Goal: Task Accomplishment & Management: Use online tool/utility

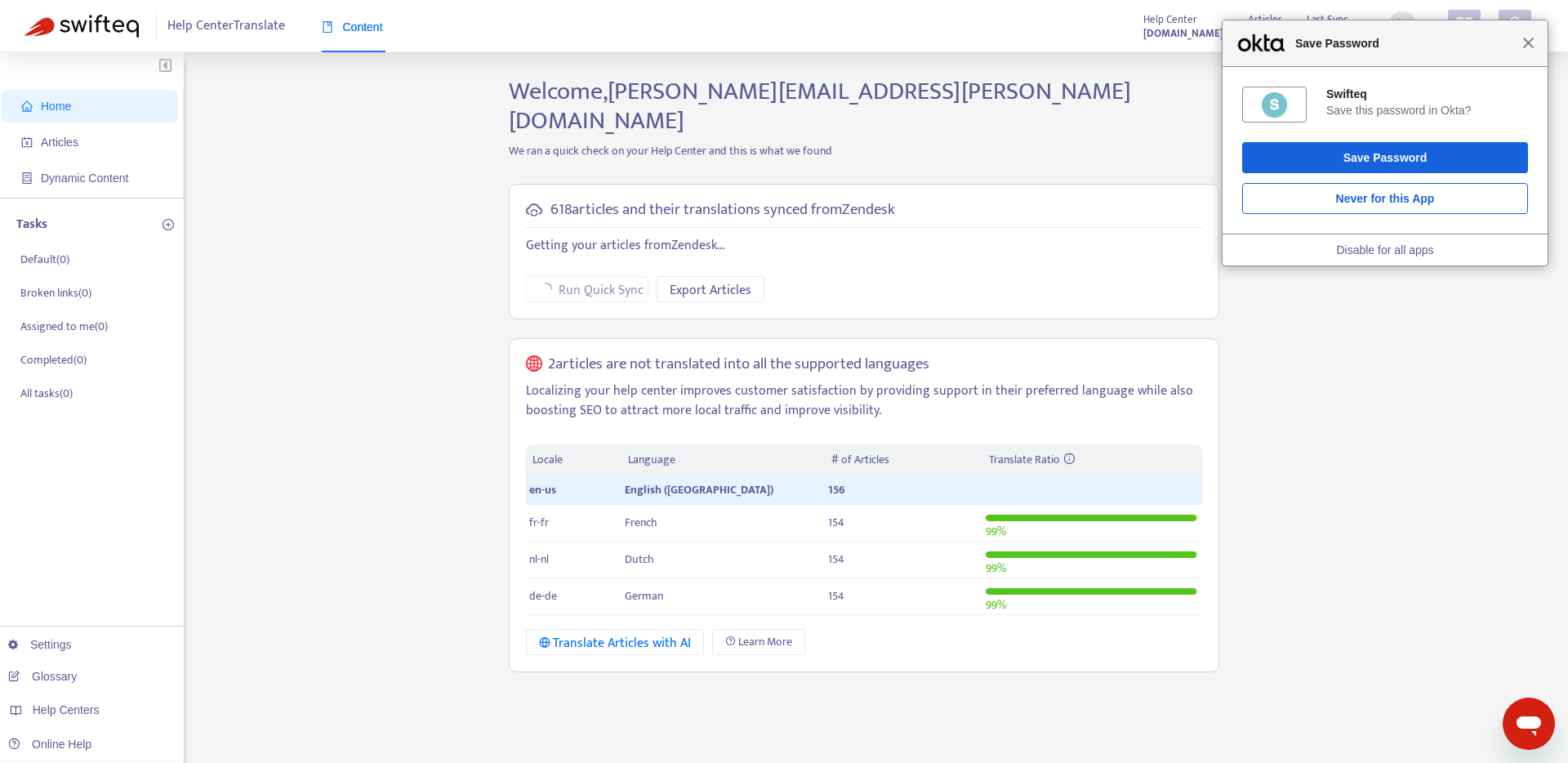
click at [1529, 48] on span "Close" at bounding box center [1528, 42] width 12 height 12
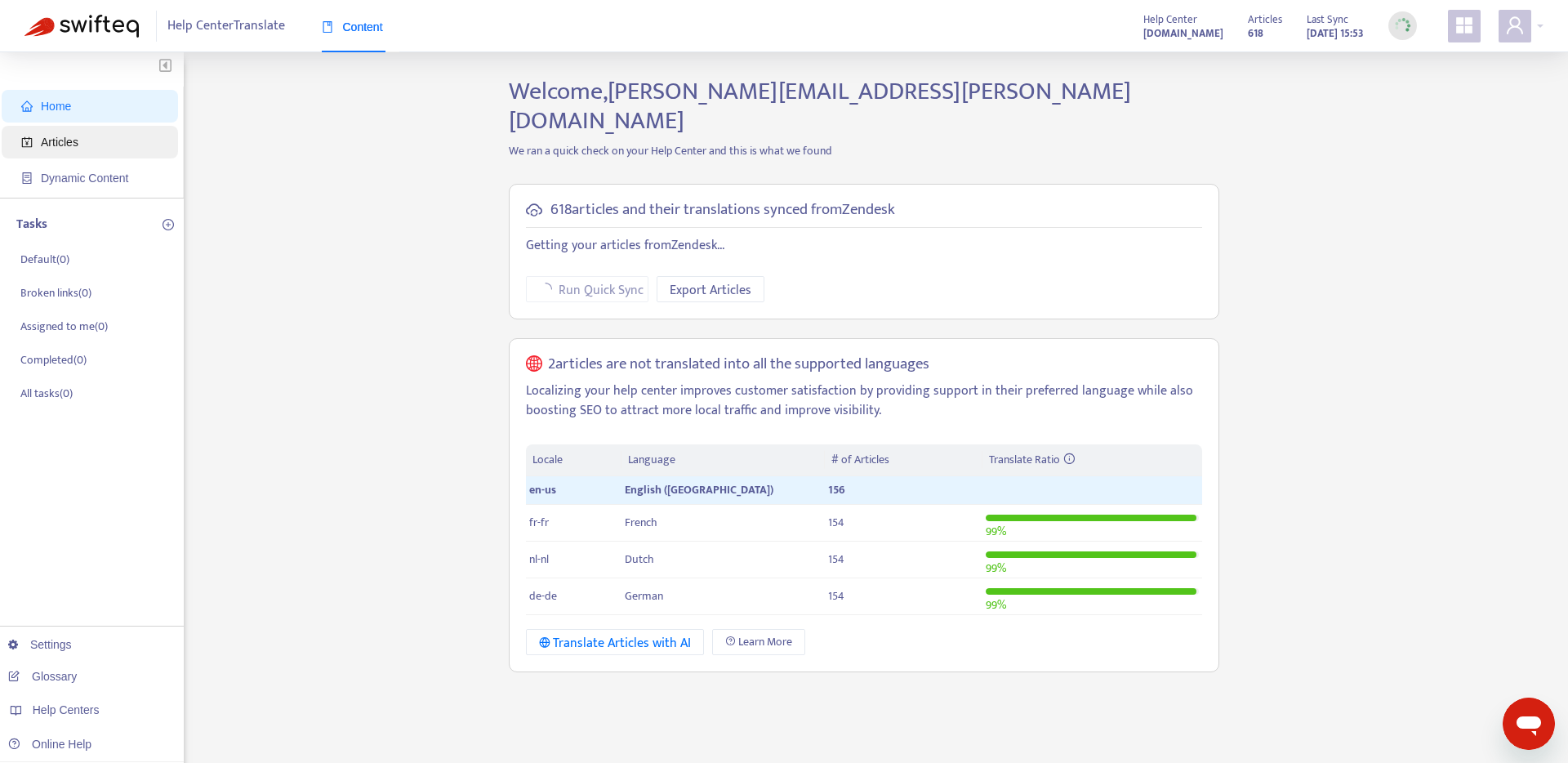
click at [99, 146] on span "Articles" at bounding box center [93, 142] width 144 height 33
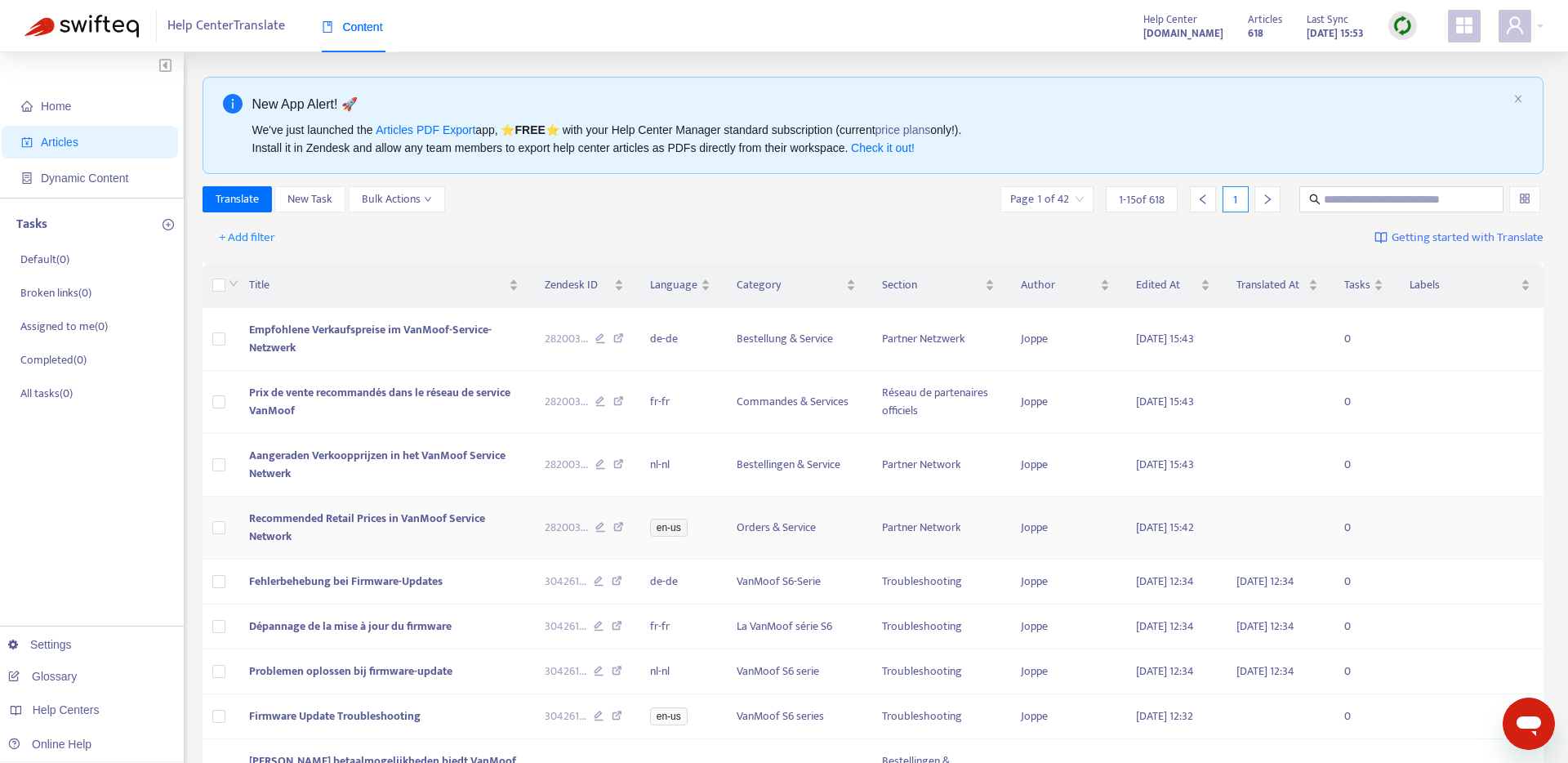
click at [363, 518] on span "Recommended Retail Prices in VanMoof Service Network" at bounding box center [367, 527] width 236 height 36
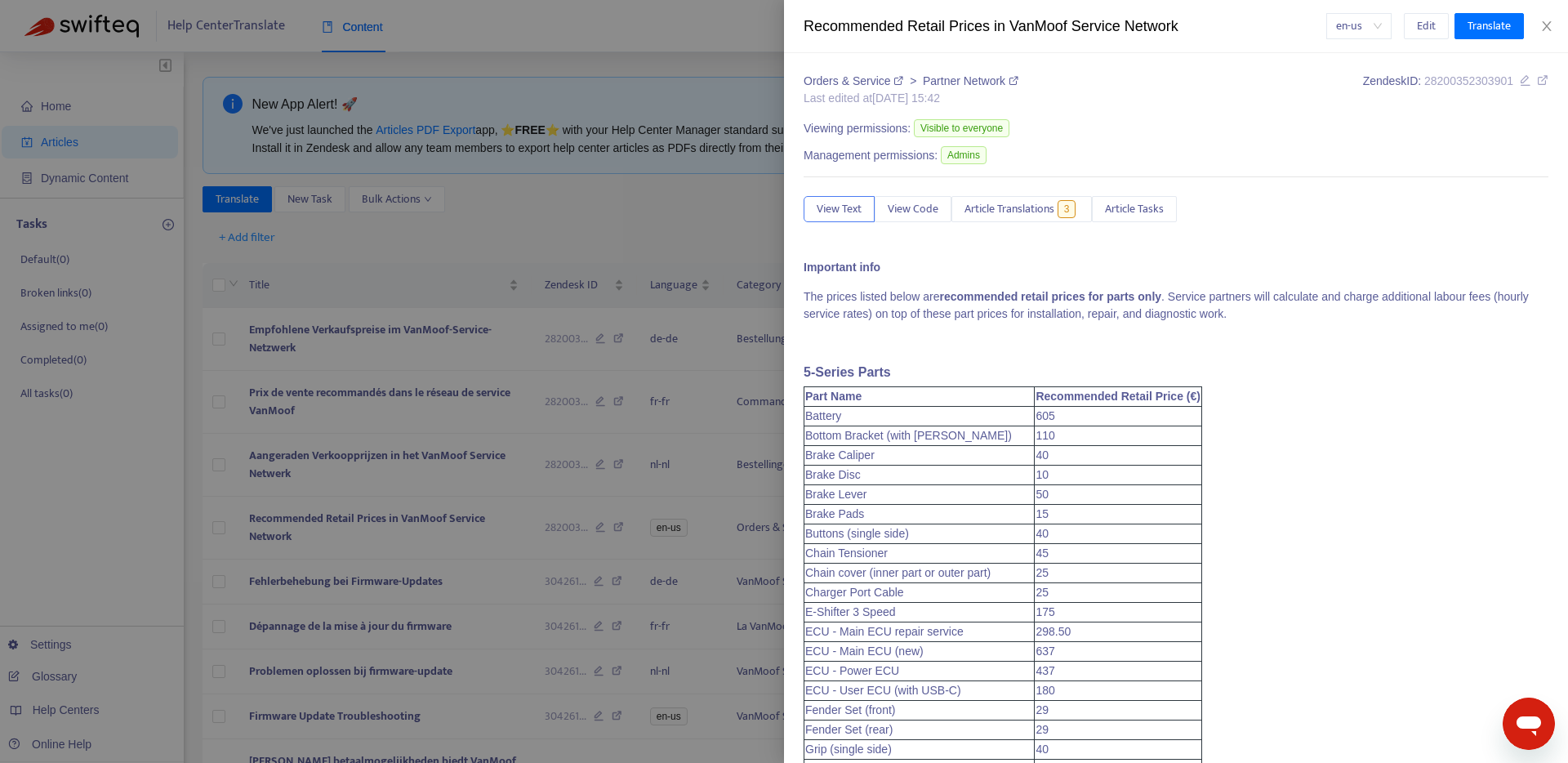
click at [637, 526] on div at bounding box center [784, 382] width 1568 height 763
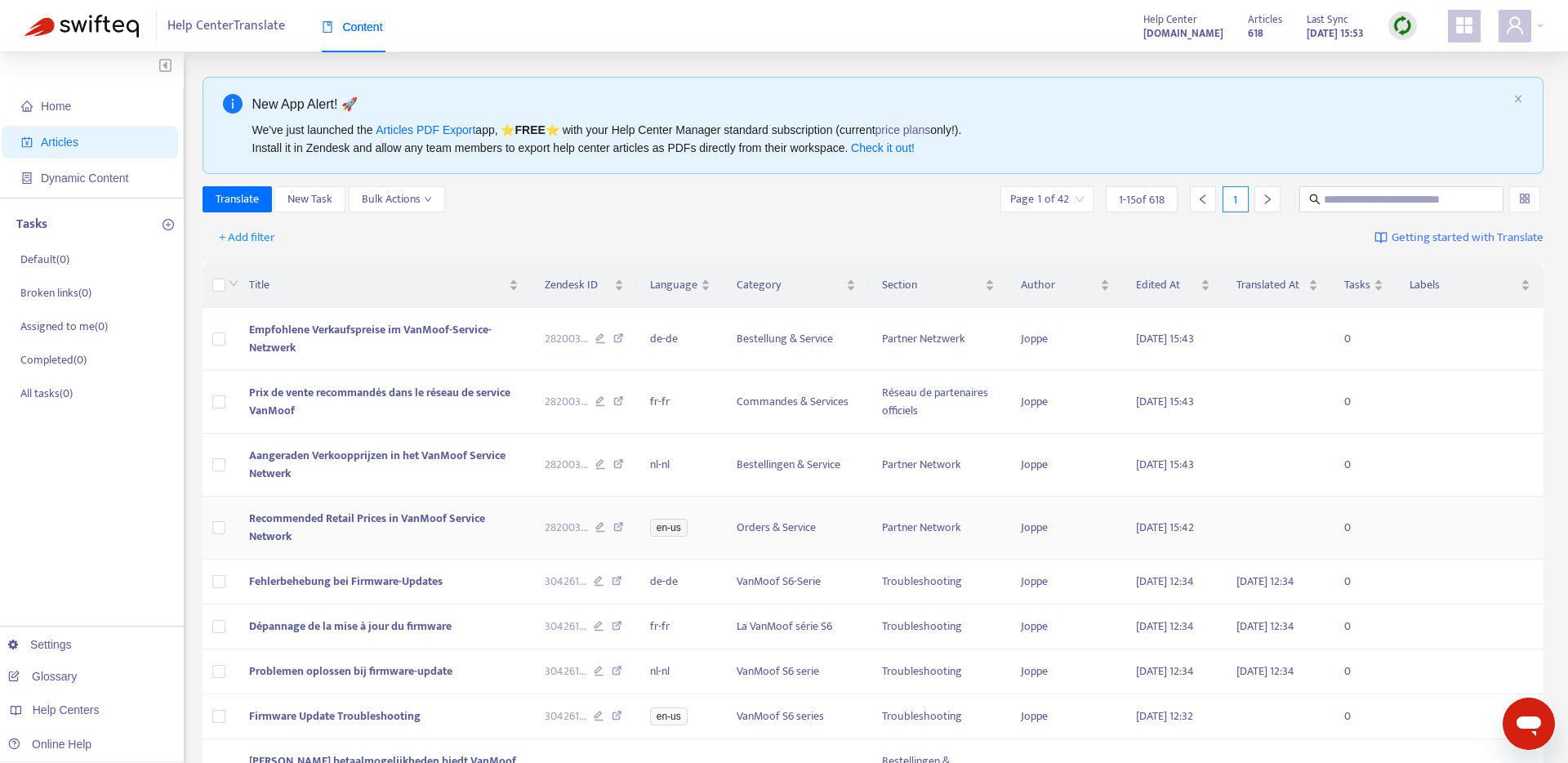
click at [624, 526] on icon at bounding box center [618, 529] width 10 height 15
click at [1509, 34] on icon "user" at bounding box center [1514, 25] width 20 height 20
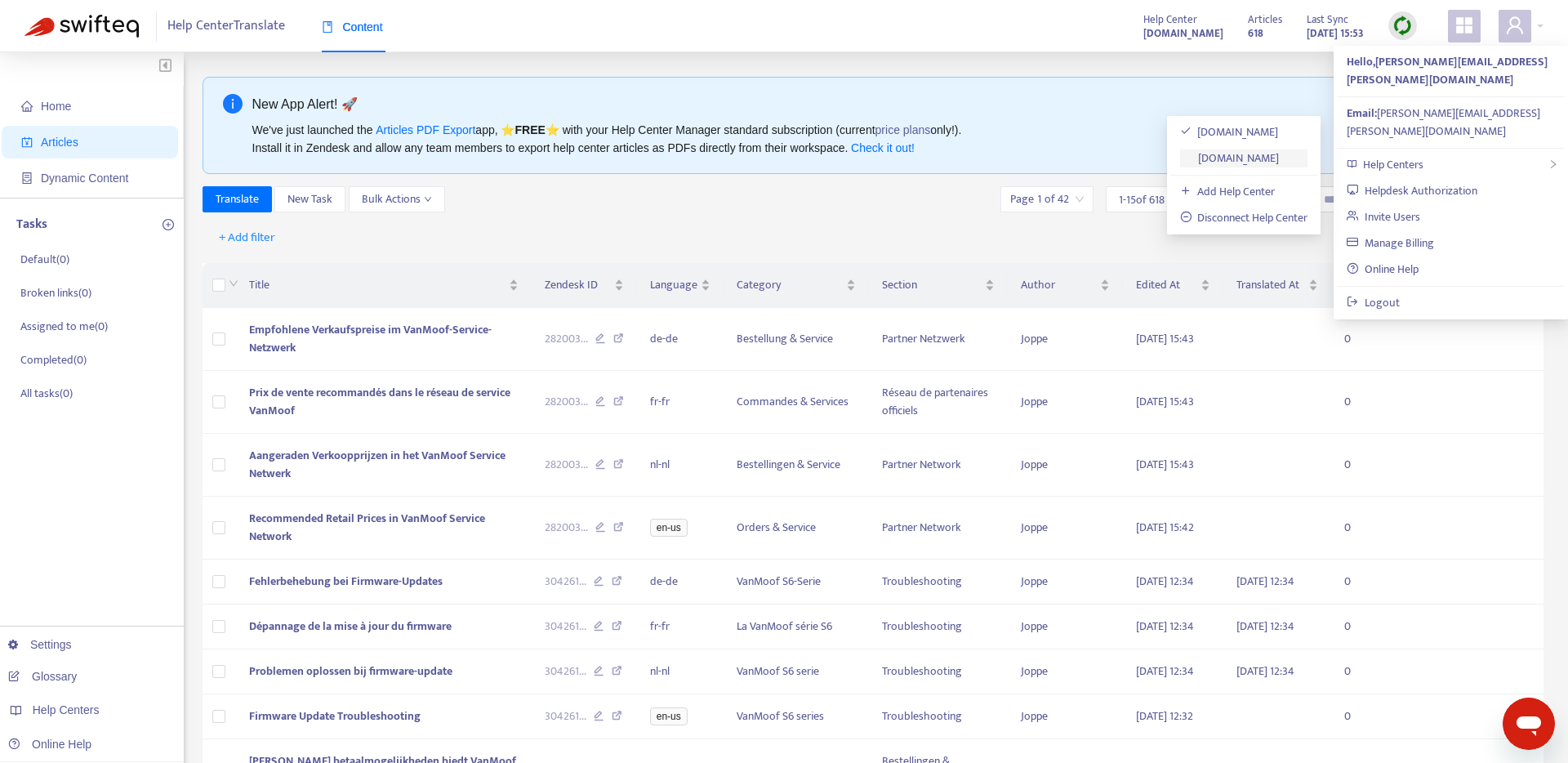
click at [1251, 154] on link "[DOMAIN_NAME]" at bounding box center [1230, 158] width 99 height 19
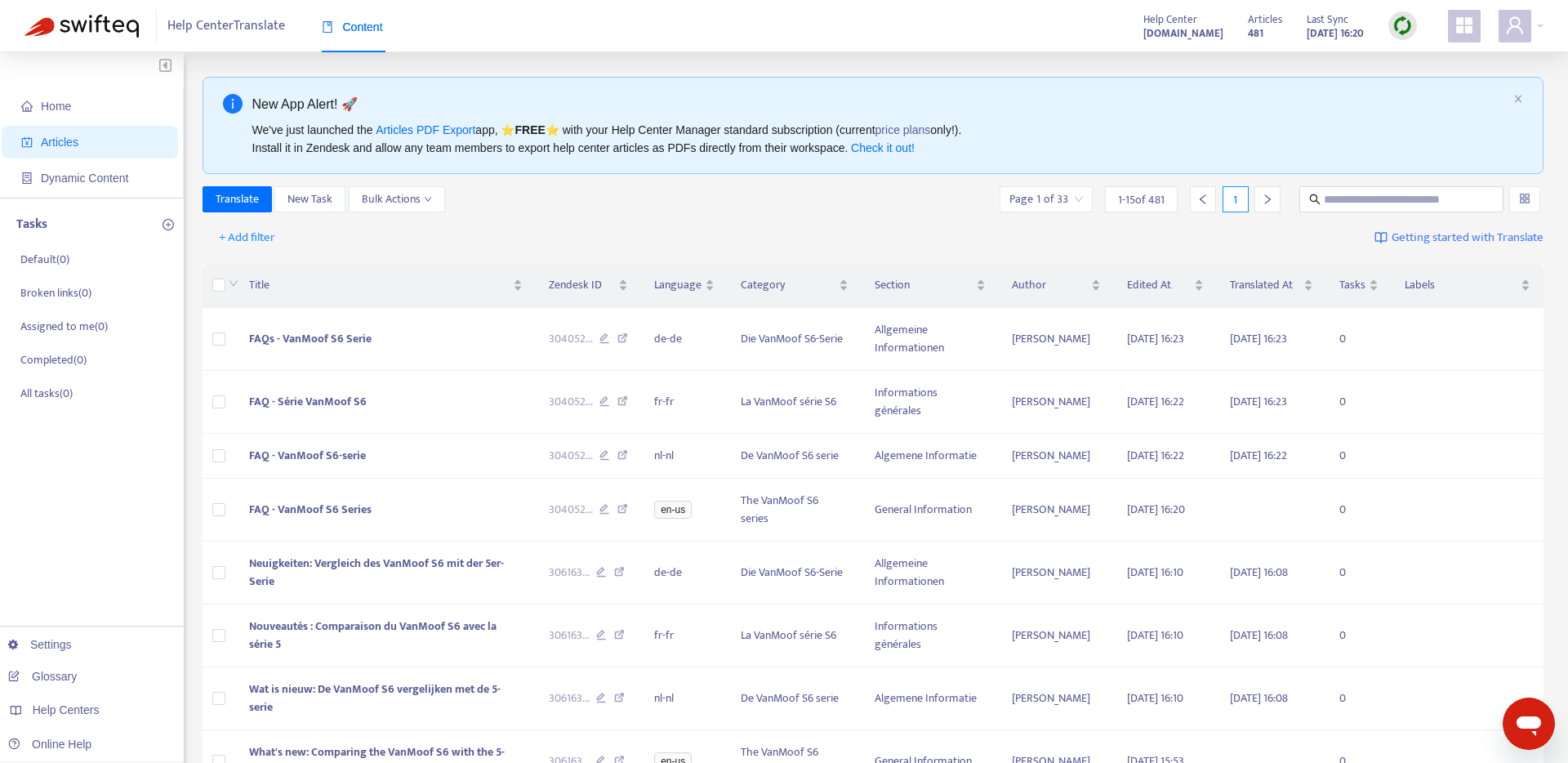
click at [1405, 31] on img at bounding box center [1403, 26] width 21 height 21
click at [1417, 88] on link "Full Sync" at bounding box center [1431, 86] width 59 height 19
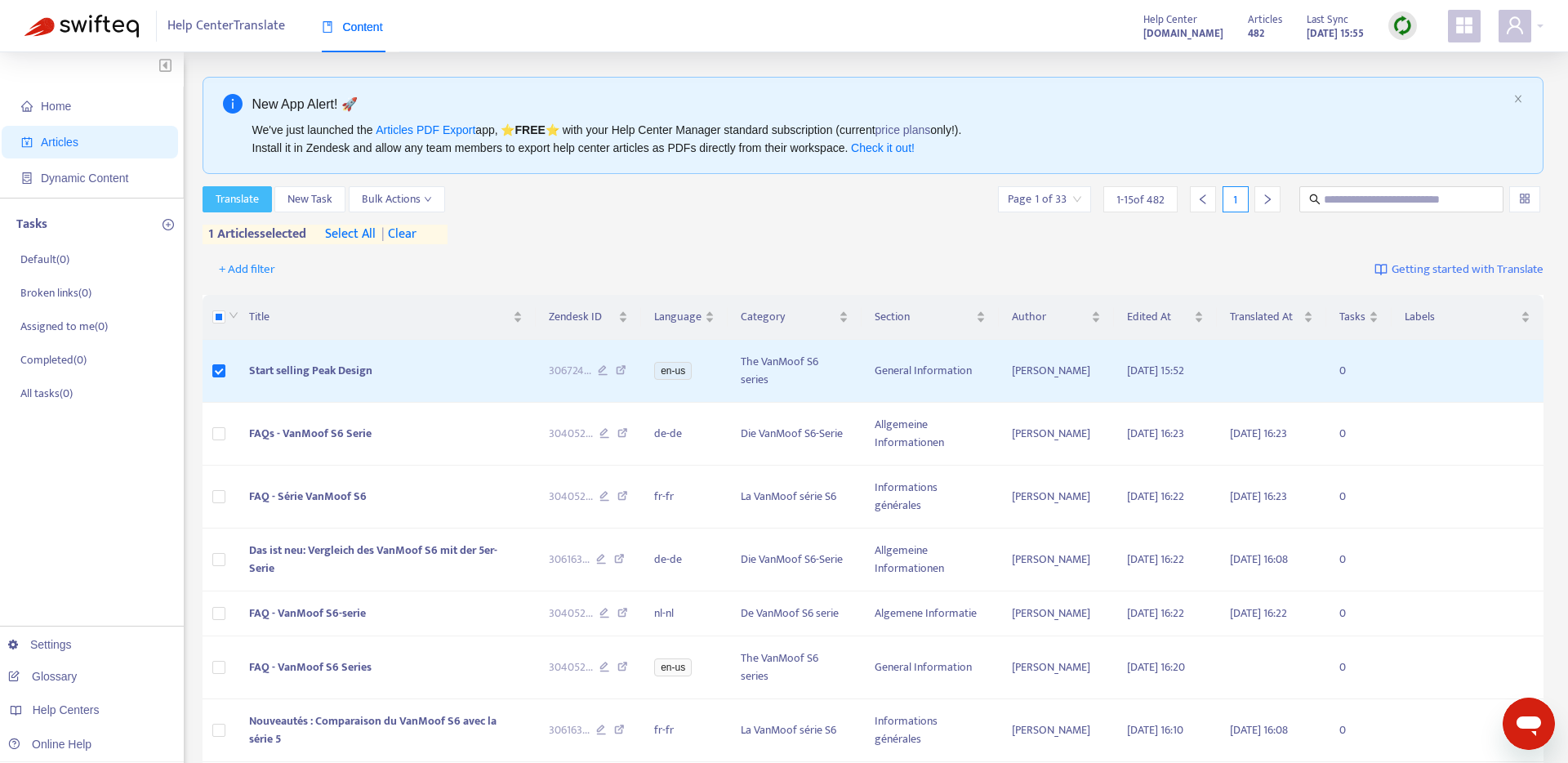
click at [246, 204] on span "Translate" at bounding box center [237, 199] width 43 height 18
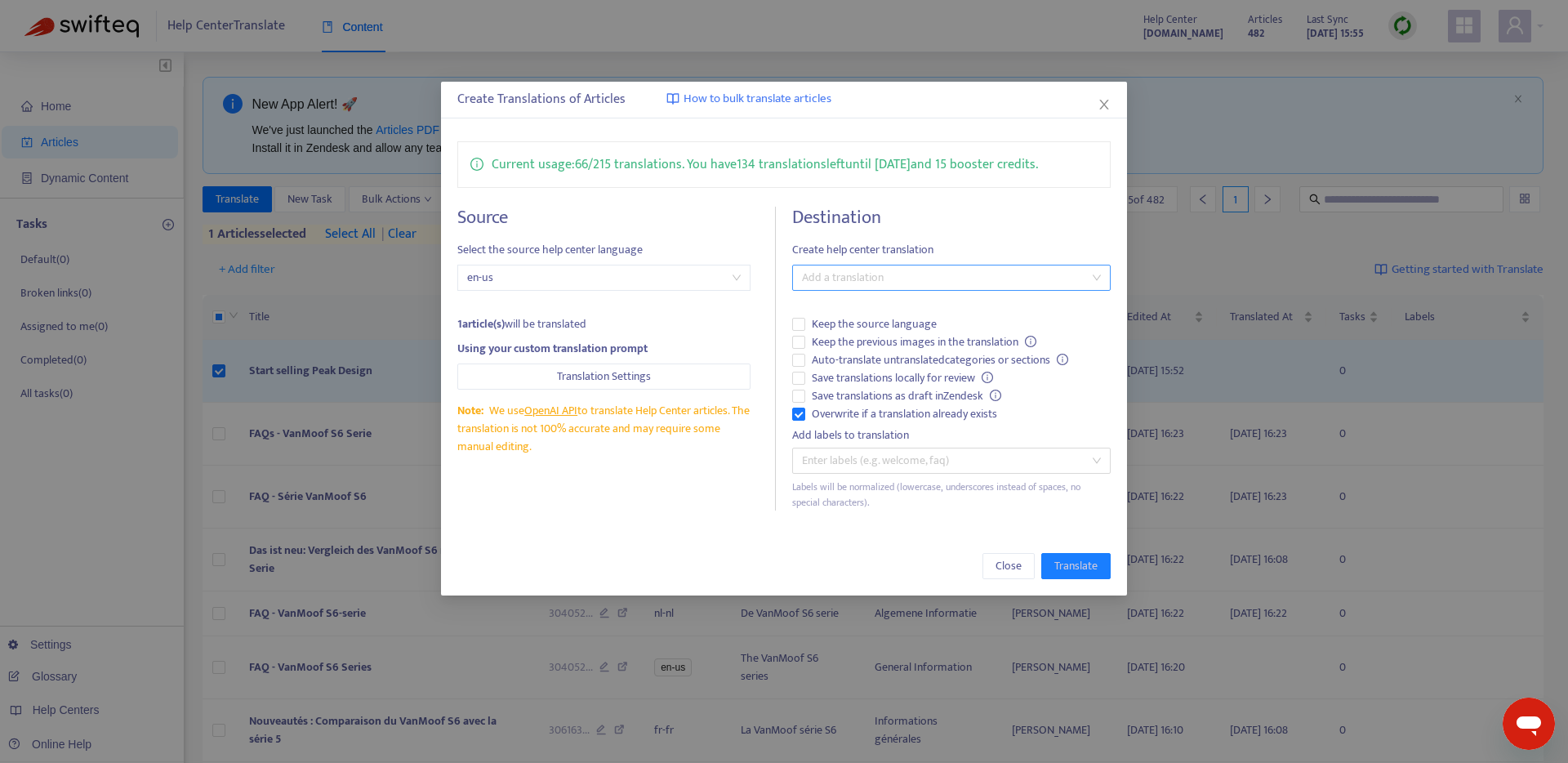
click at [886, 287] on div "Add a translation" at bounding box center [951, 278] width 318 height 26
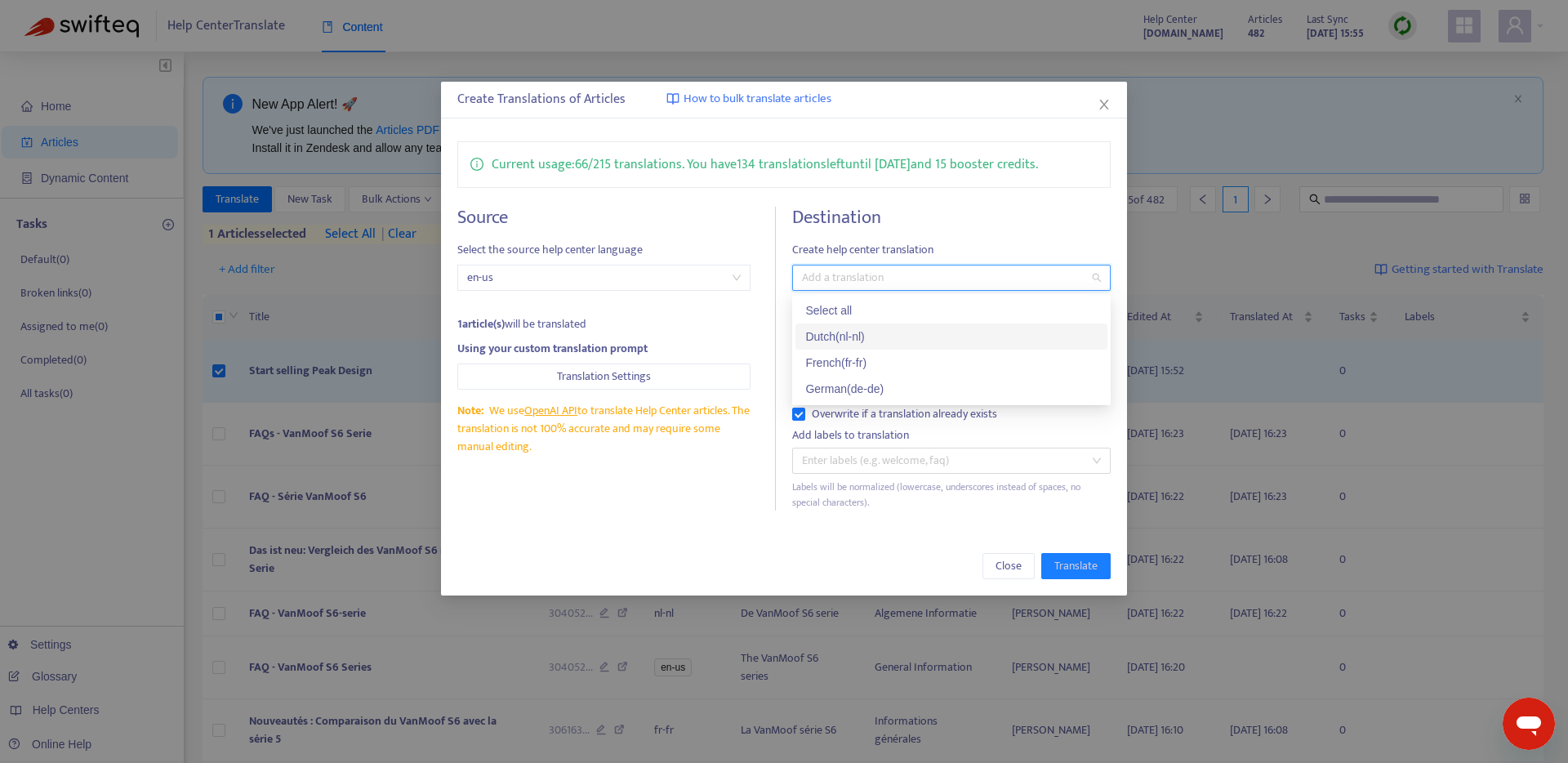
click at [875, 341] on div "Dutch ( nl-nl )" at bounding box center [951, 337] width 292 height 18
click at [875, 352] on div "French ( fr-fr )" at bounding box center [951, 362] width 312 height 26
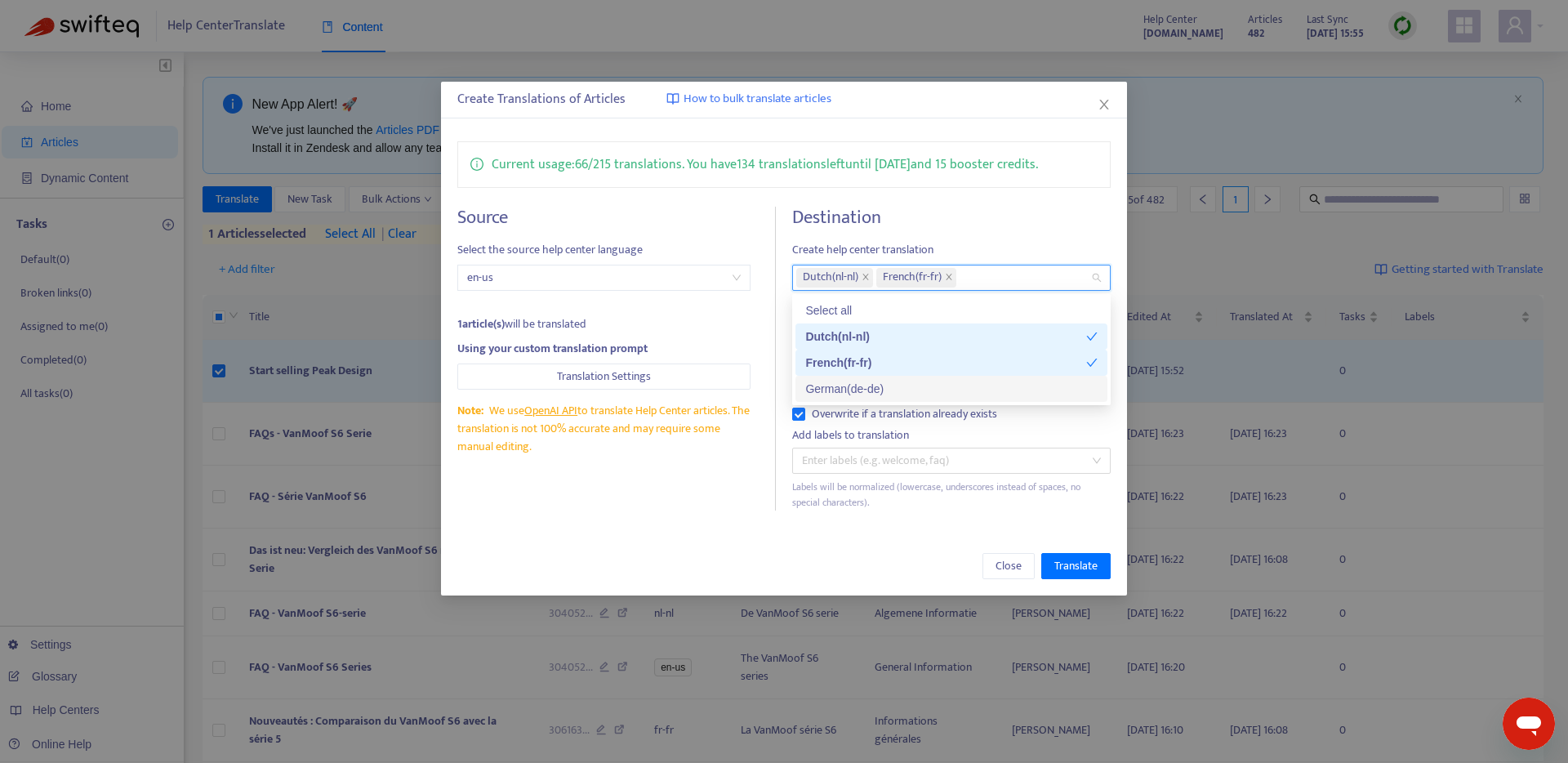
click at [871, 388] on div "German ( de-de )" at bounding box center [951, 388] width 292 height 18
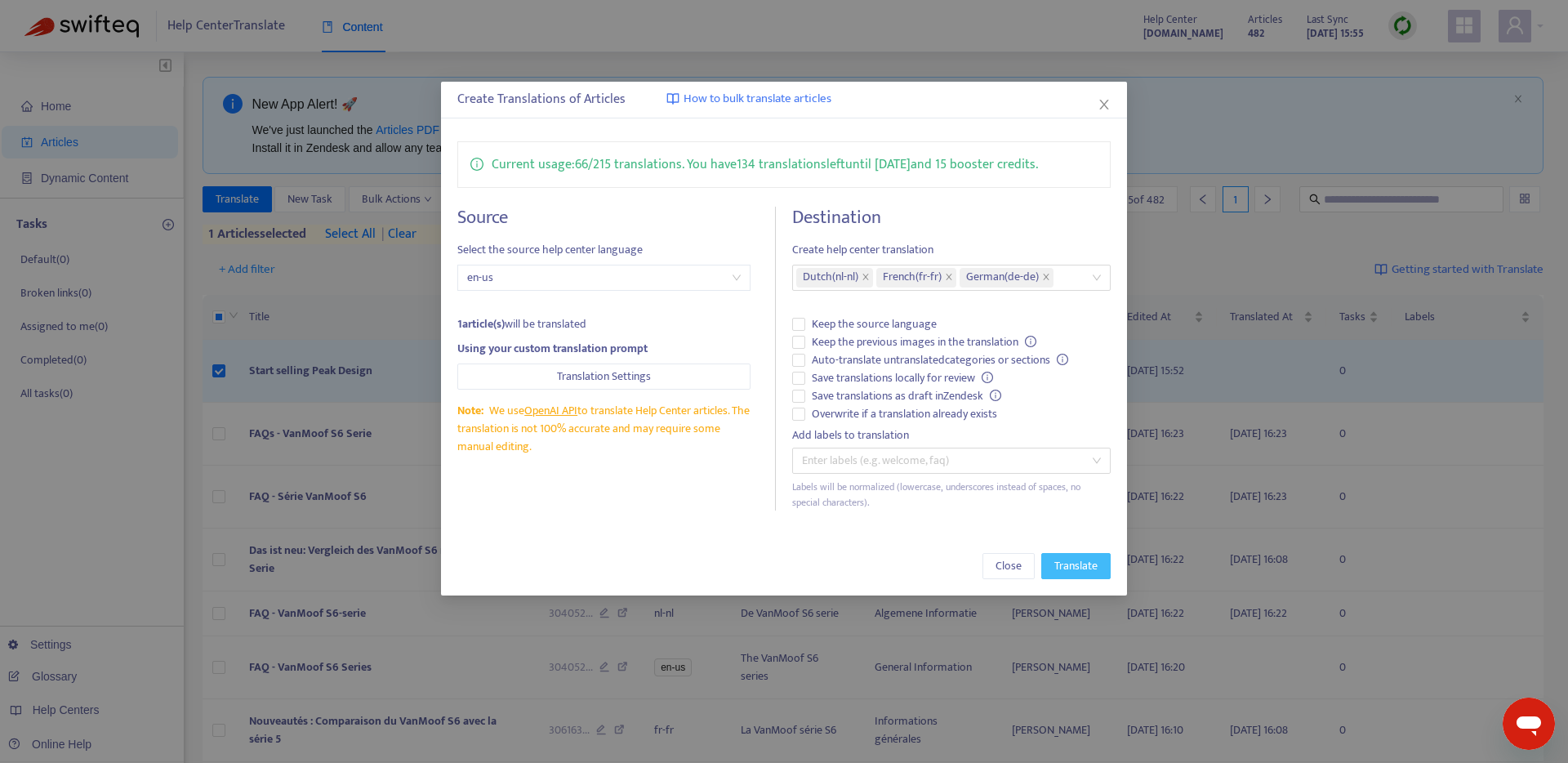
click at [1076, 557] on span "Translate" at bounding box center [1076, 566] width 43 height 18
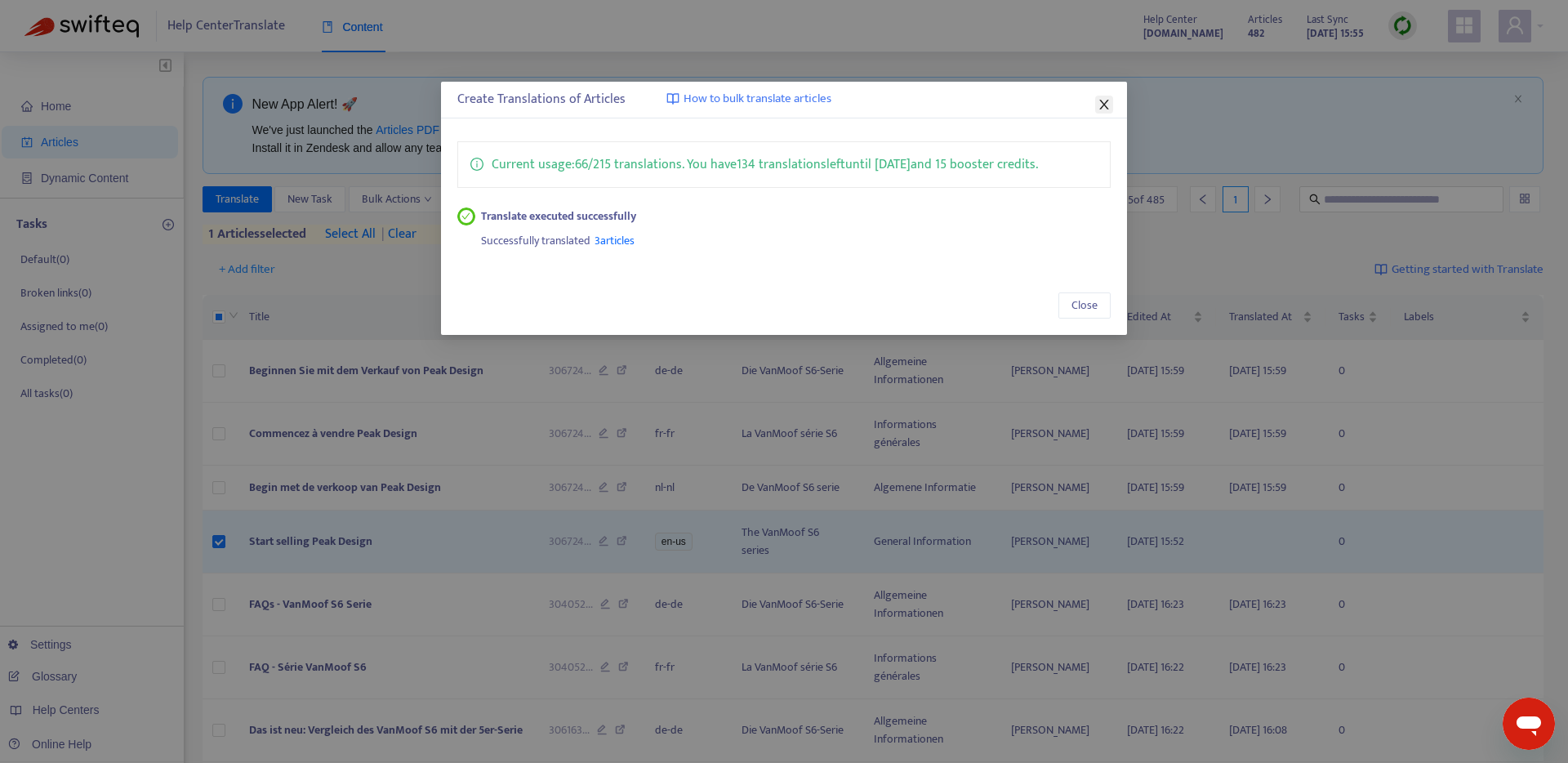
click at [1102, 107] on icon "close" at bounding box center [1104, 104] width 9 height 10
